Goal: Task Accomplishment & Management: Manage account settings

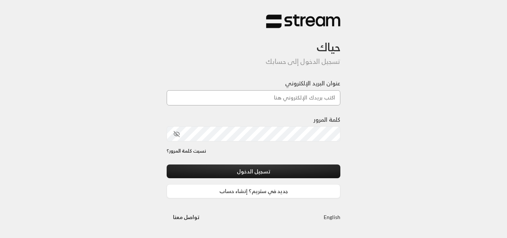
click at [300, 93] on input "عنوان البريد الإلكتروني" at bounding box center [254, 97] width 174 height 15
type input "[DOMAIN_NAME][EMAIL_ADDRESS][DOMAIN_NAME]"
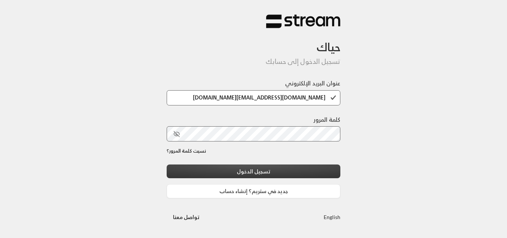
click at [279, 173] on button "تسجيل الدخول" at bounding box center [254, 171] width 174 height 14
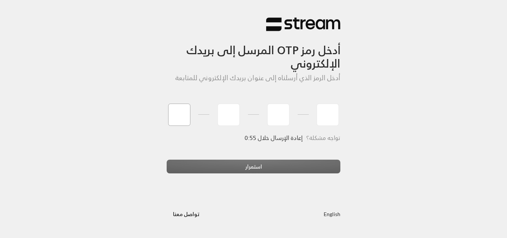
click at [171, 119] on input "tel" at bounding box center [179, 115] width 22 height 22
type input "2"
type input "8"
type input "2"
type input "0"
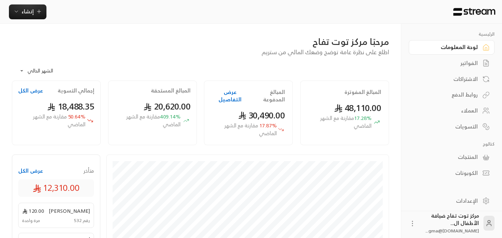
click at [468, 113] on div "العملاء" at bounding box center [448, 110] width 60 height 7
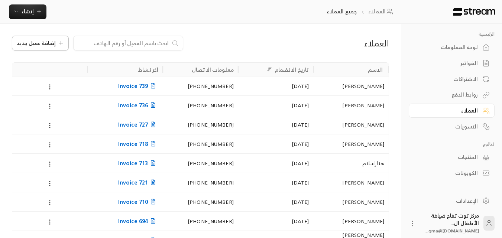
click at [54, 46] on span "إضافة عميل جديد" at bounding box center [36, 42] width 39 height 5
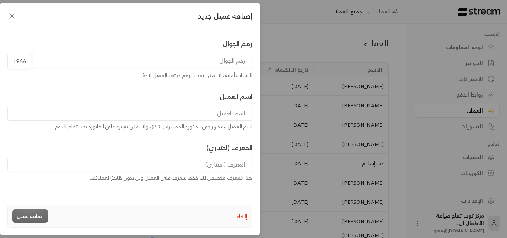
click at [216, 61] on input "tel" at bounding box center [143, 60] width 220 height 15
